Goal: Information Seeking & Learning: Learn about a topic

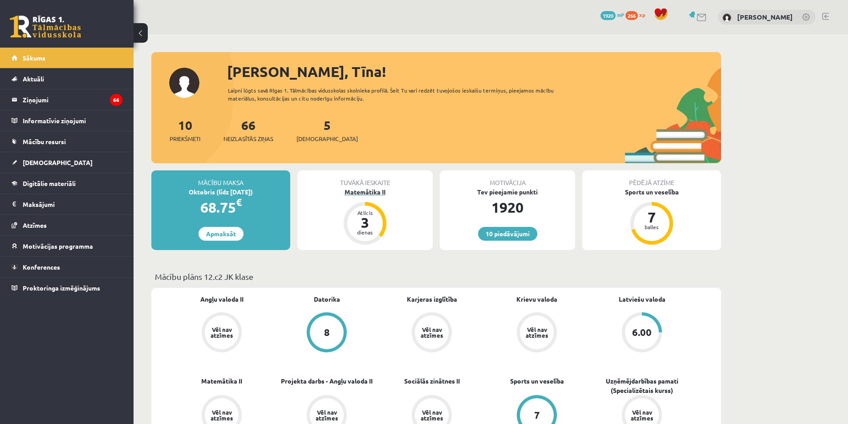
click at [375, 190] on div "Matemātika II" at bounding box center [364, 191] width 135 height 9
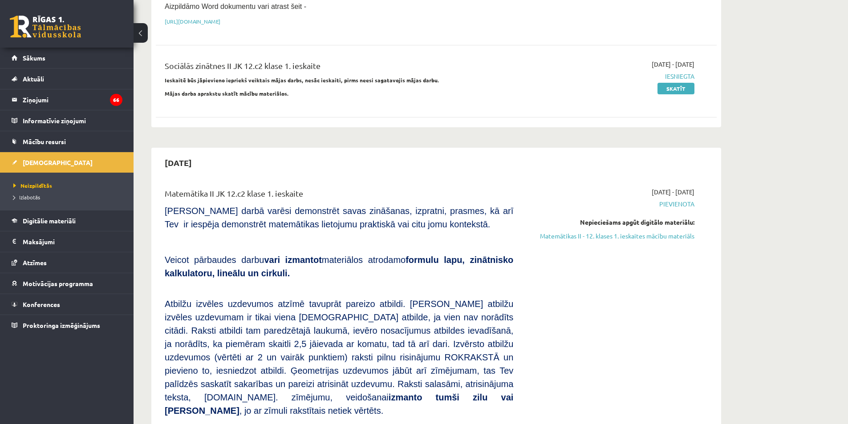
scroll to position [312, 0]
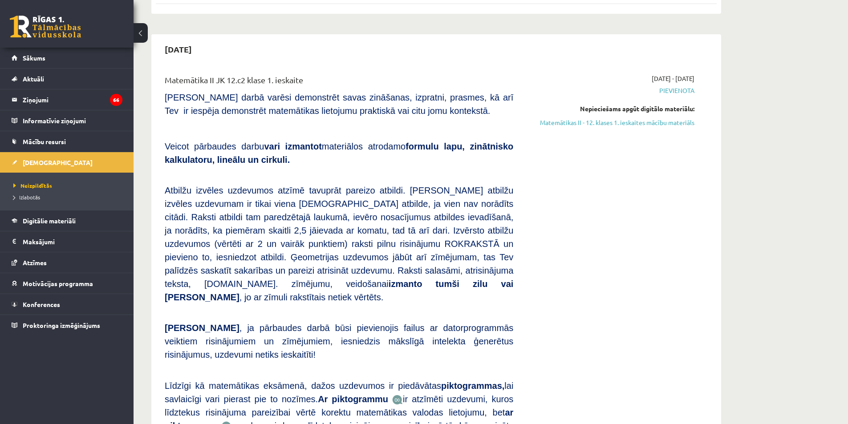
click at [616, 122] on link "Matemātikas II - 12. klases 1. ieskaites mācību materiāls" at bounding box center [611, 122] width 168 height 9
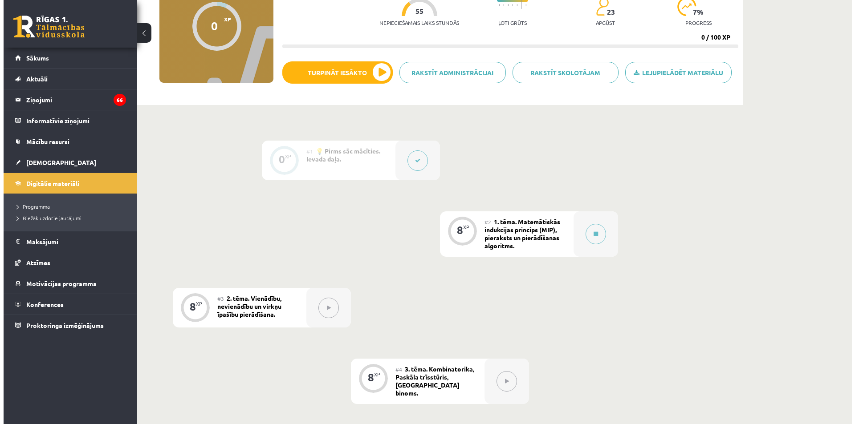
scroll to position [134, 0]
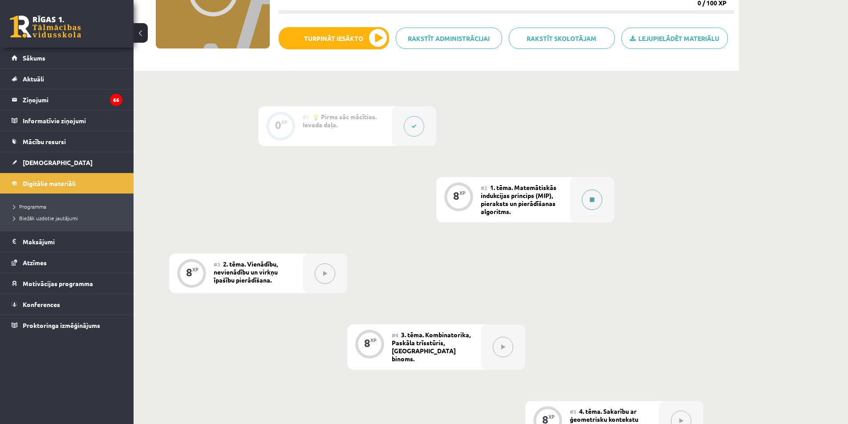
click at [604, 198] on div at bounding box center [592, 199] width 45 height 45
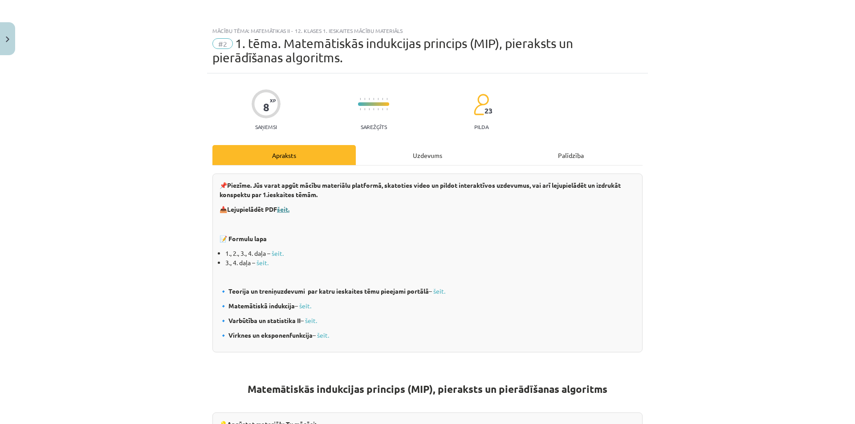
click at [280, 210] on b "šeit." at bounding box center [283, 209] width 12 height 8
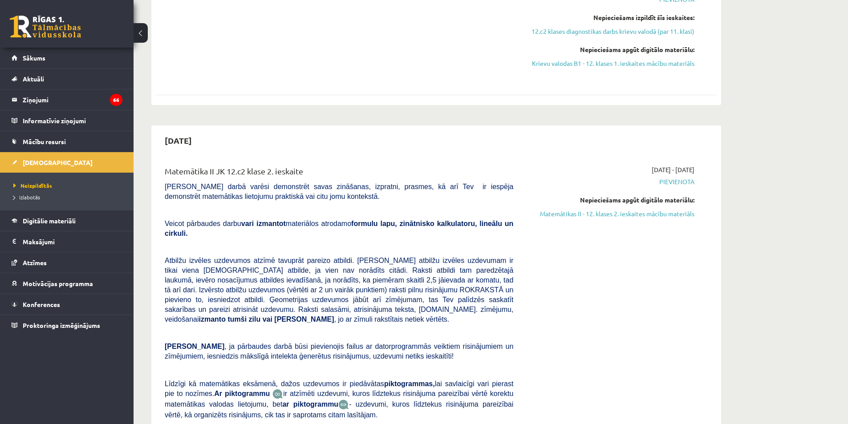
scroll to position [980, 0]
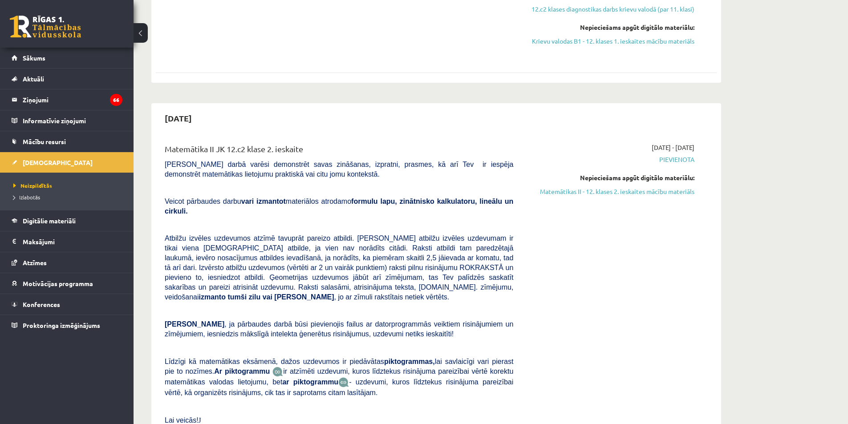
drag, startPoint x: 181, startPoint y: 91, endPoint x: 258, endPoint y: 87, distance: 77.6
click at [260, 108] on div "2025-10-20" at bounding box center [436, 118] width 561 height 21
click at [374, 134] on div "Matemātika II JK 12.c2 klase 2. ieskaite Pārbaudes darbā varēsi demonstrēt sava…" at bounding box center [436, 286] width 561 height 305
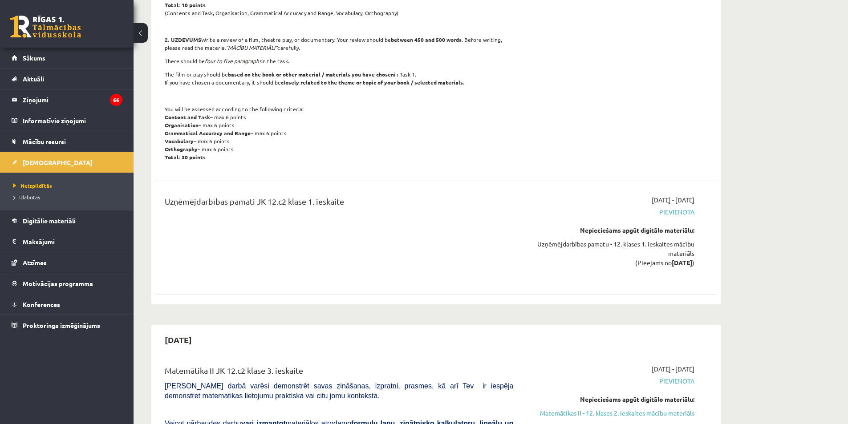
scroll to position [1603, 0]
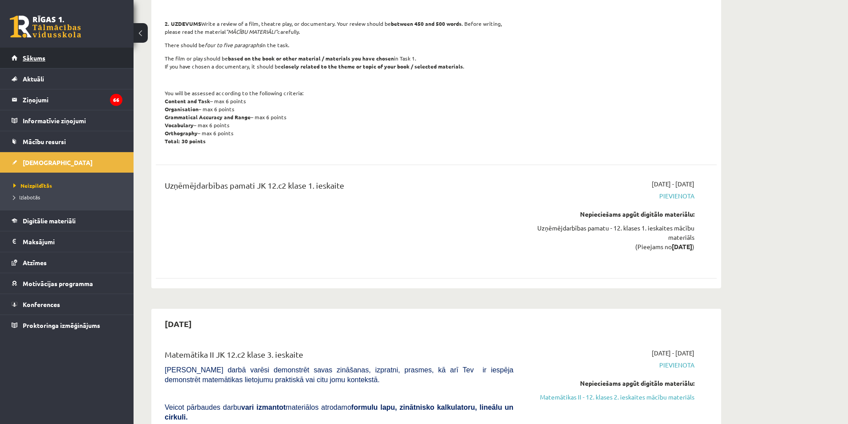
click at [91, 55] on link "Sākums" at bounding box center [67, 58] width 111 height 20
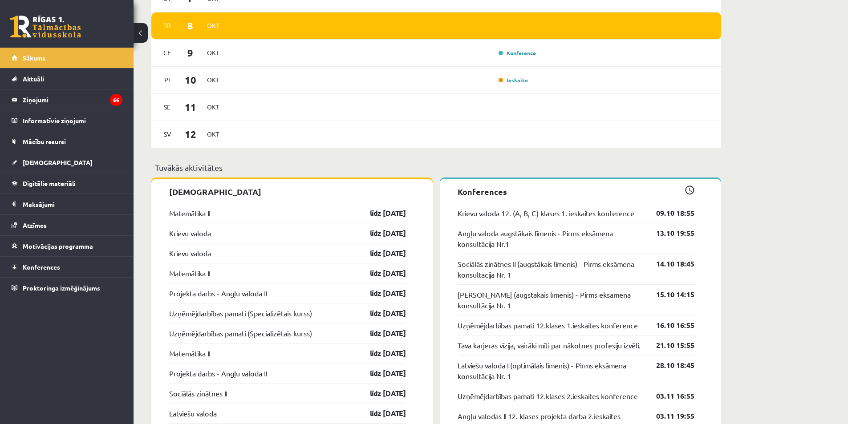
scroll to position [579, 0]
